Goal: Find contact information: Find contact information

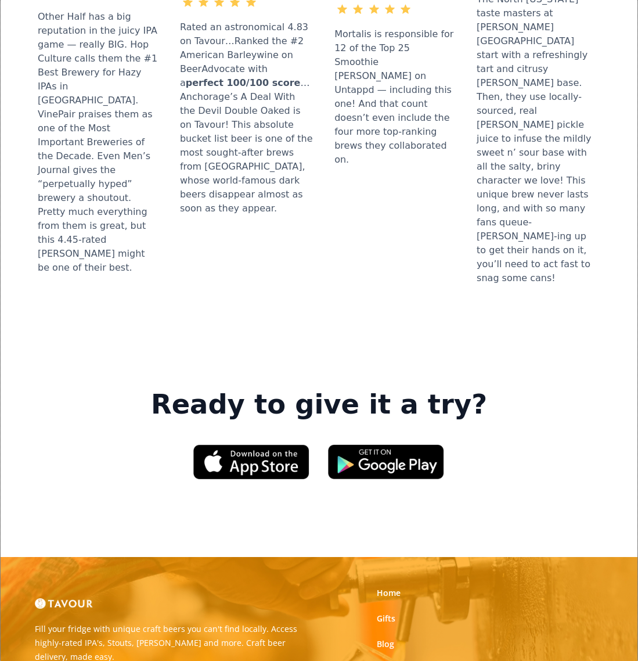
scroll to position [1511, 0]
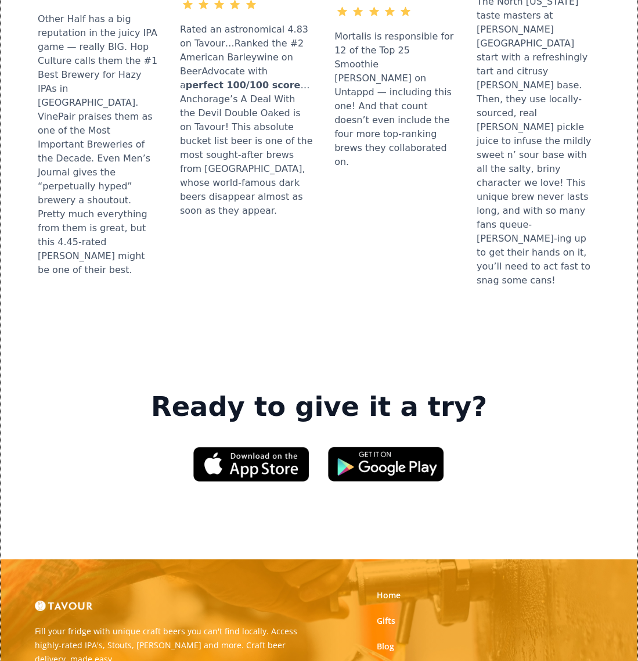
click at [410, 661] on link "Partner With Us" at bounding box center [408, 672] width 63 height 12
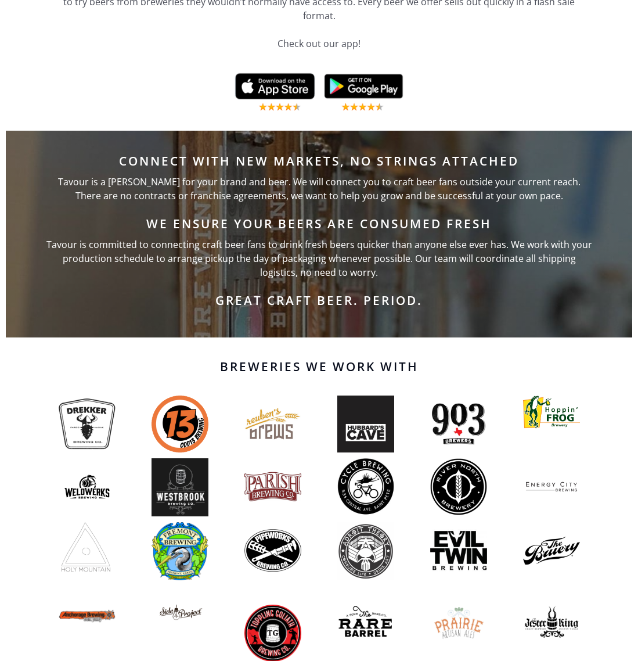
scroll to position [360, 0]
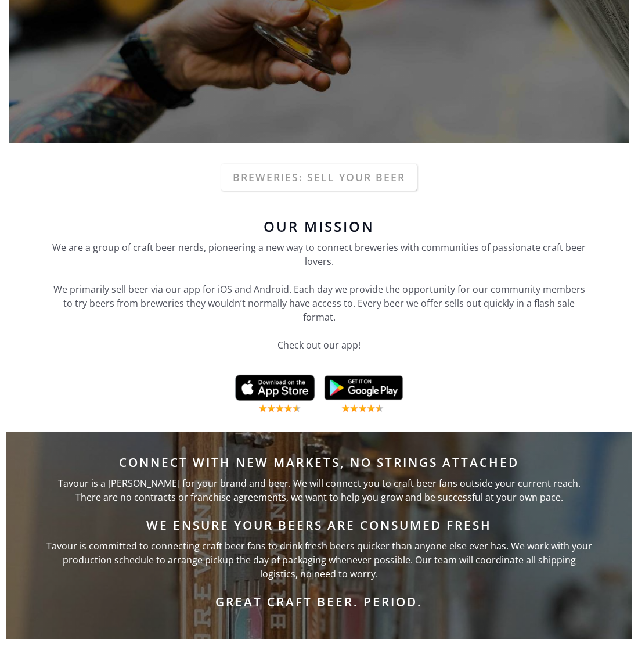
click at [333, 306] on p "We are a group of craft beer nerds, pioneering a new way to connect breweries w…" at bounding box center [319, 303] width 534 height 125
click at [334, 335] on p "We are a group of craft beer nerds, pioneering a new way to connect breweries w…" at bounding box center [319, 303] width 534 height 125
drag, startPoint x: 331, startPoint y: 345, endPoint x: 334, endPoint y: 324, distance: 20.6
click at [332, 340] on p "We are a group of craft beer nerds, pioneering a new way to connect breweries w…" at bounding box center [319, 303] width 534 height 125
click at [339, 297] on p "We are a group of craft beer nerds, pioneering a new way to connect breweries w…" at bounding box center [319, 303] width 534 height 125
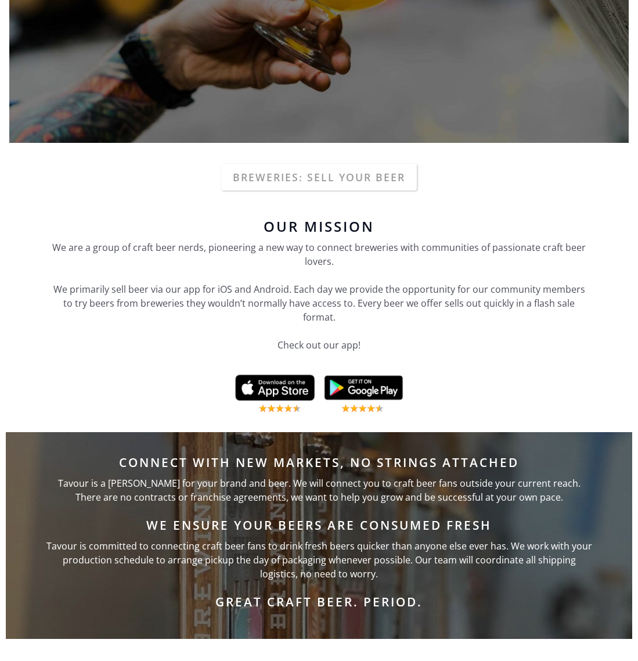
click at [317, 267] on p "We are a group of craft beer nerds, pioneering a new way to connect breweries w…" at bounding box center [319, 303] width 534 height 125
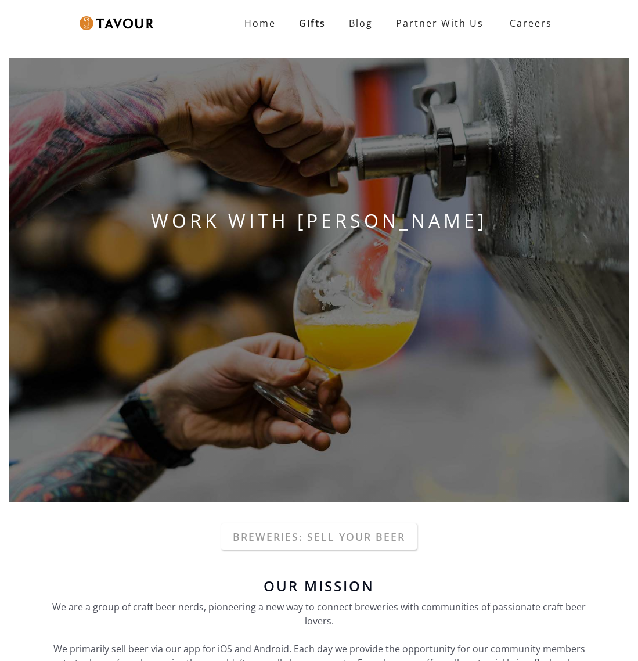
click at [323, 223] on h1 "WORK WITH [PERSON_NAME]" at bounding box center [319, 221] width 620 height 28
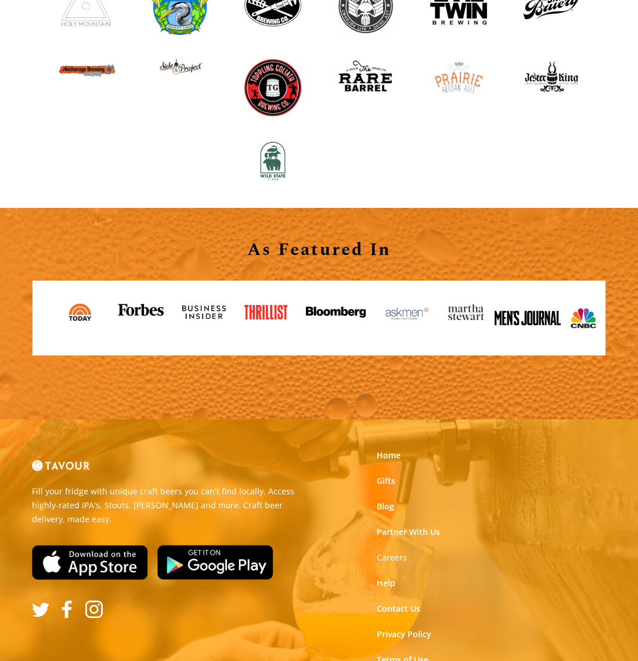
scroll to position [1261, 0]
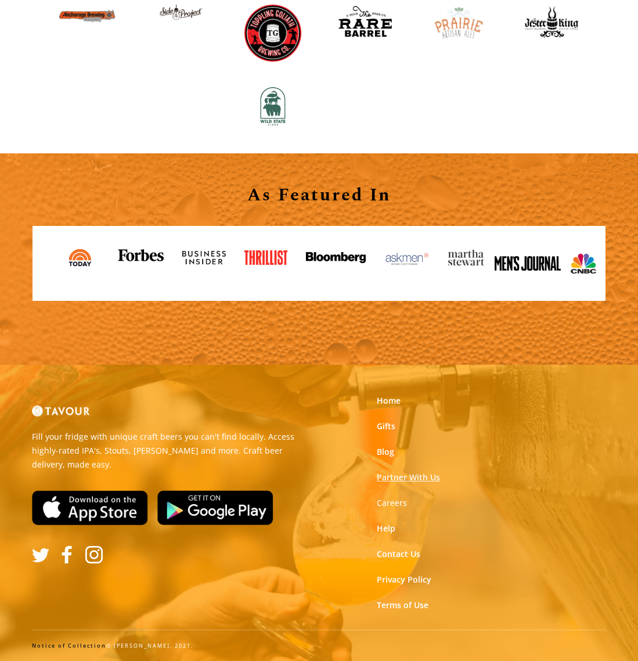
click at [394, 475] on link "Partner With Us" at bounding box center [408, 478] width 63 height 12
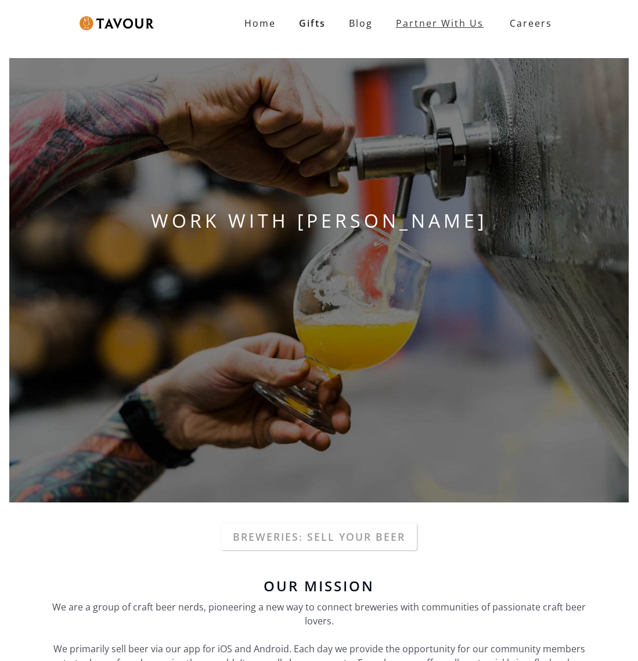
click at [439, 23] on link "Partner With Us" at bounding box center [440, 23] width 111 height 23
click at [411, 27] on link "Partner With Us" at bounding box center [440, 23] width 111 height 23
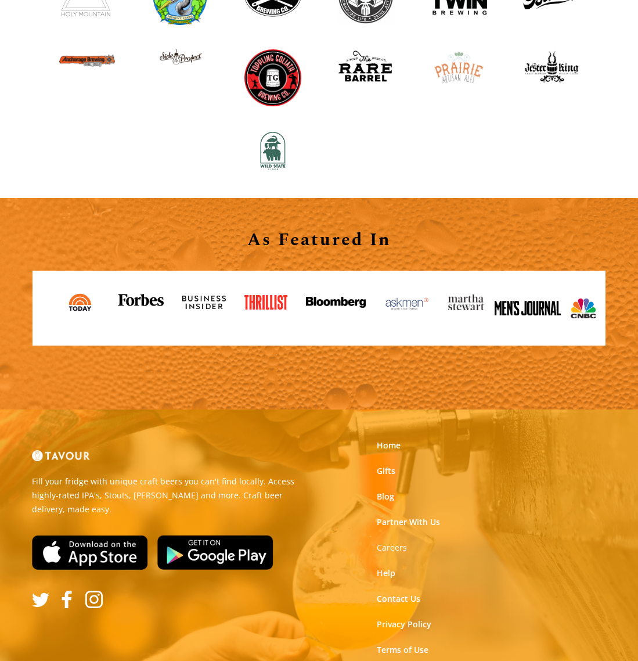
scroll to position [1261, 0]
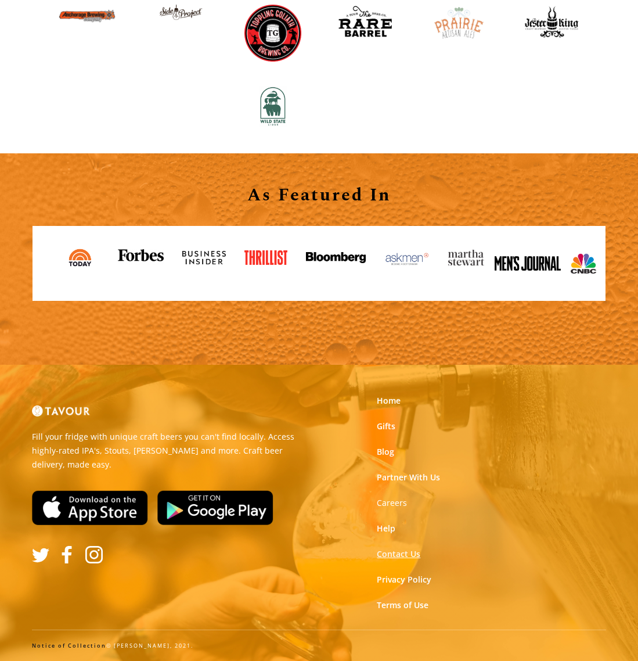
click at [409, 550] on link "Contact Us" at bounding box center [399, 554] width 44 height 12
